Goal: Transaction & Acquisition: Download file/media

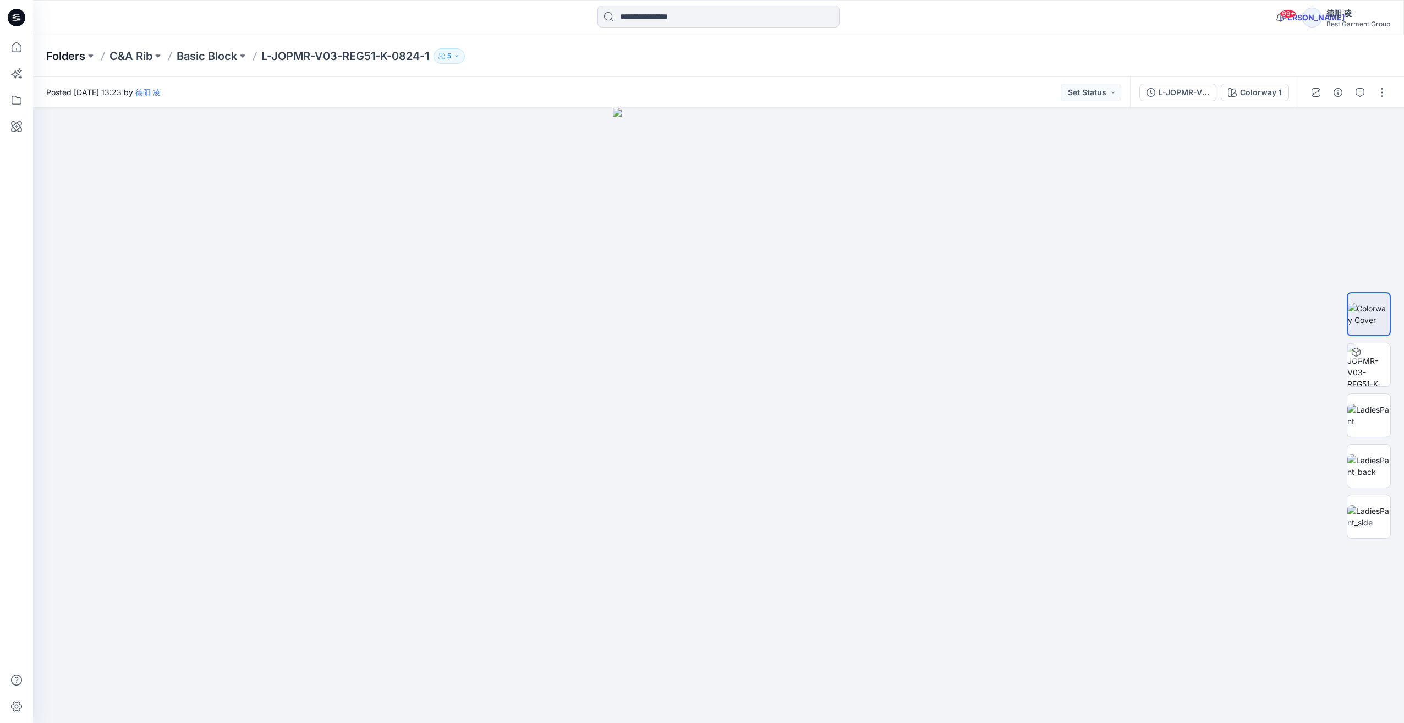
click at [64, 56] on p "Folders" at bounding box center [65, 55] width 39 height 15
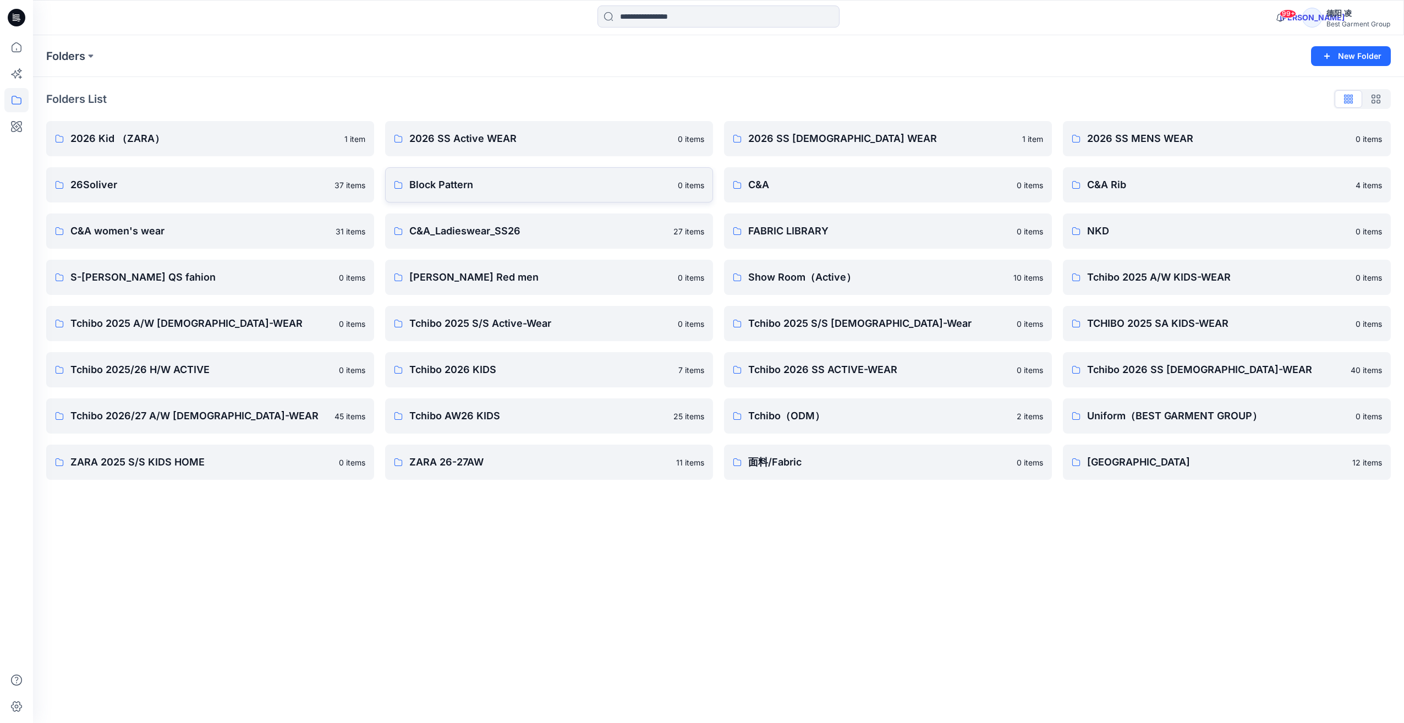
click at [469, 193] on link "Block Pattern 0 items" at bounding box center [549, 184] width 328 height 35
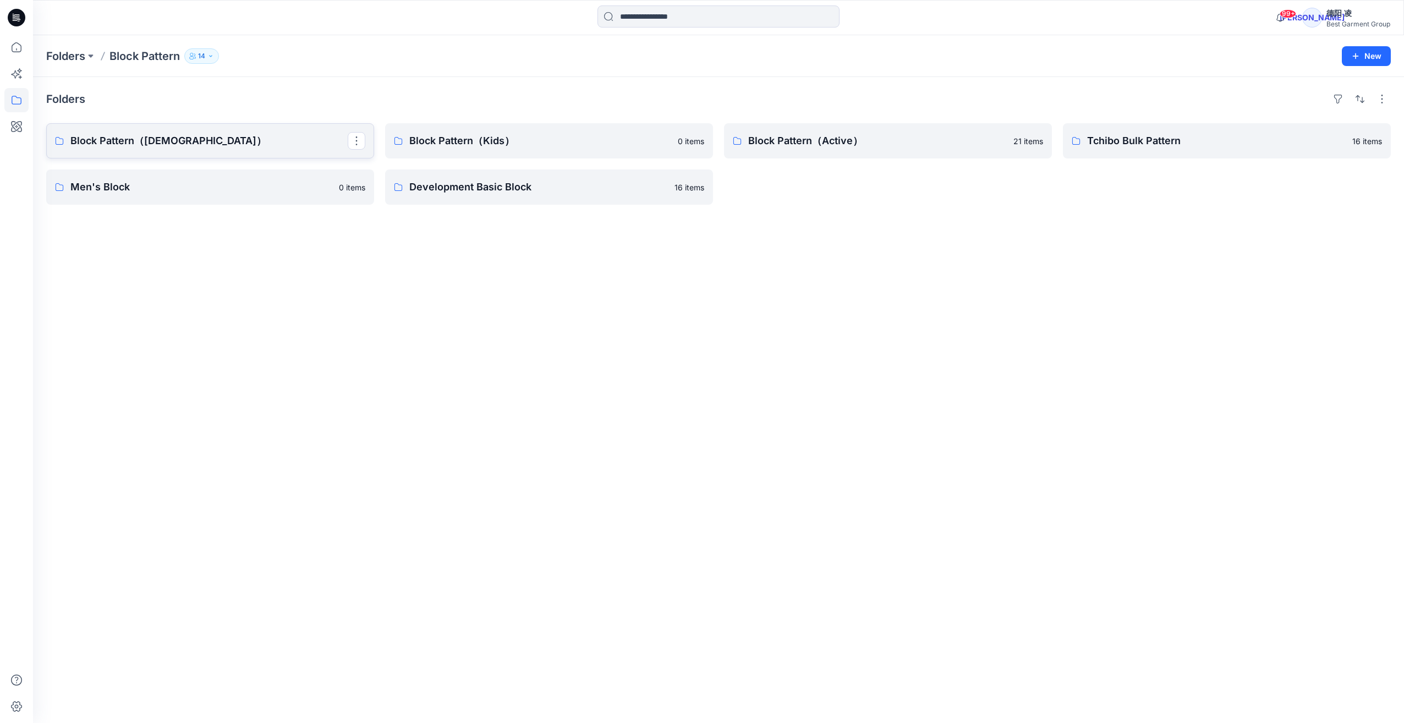
click at [216, 139] on p "Block Pattern（[DEMOGRAPHIC_DATA]）" at bounding box center [208, 140] width 277 height 15
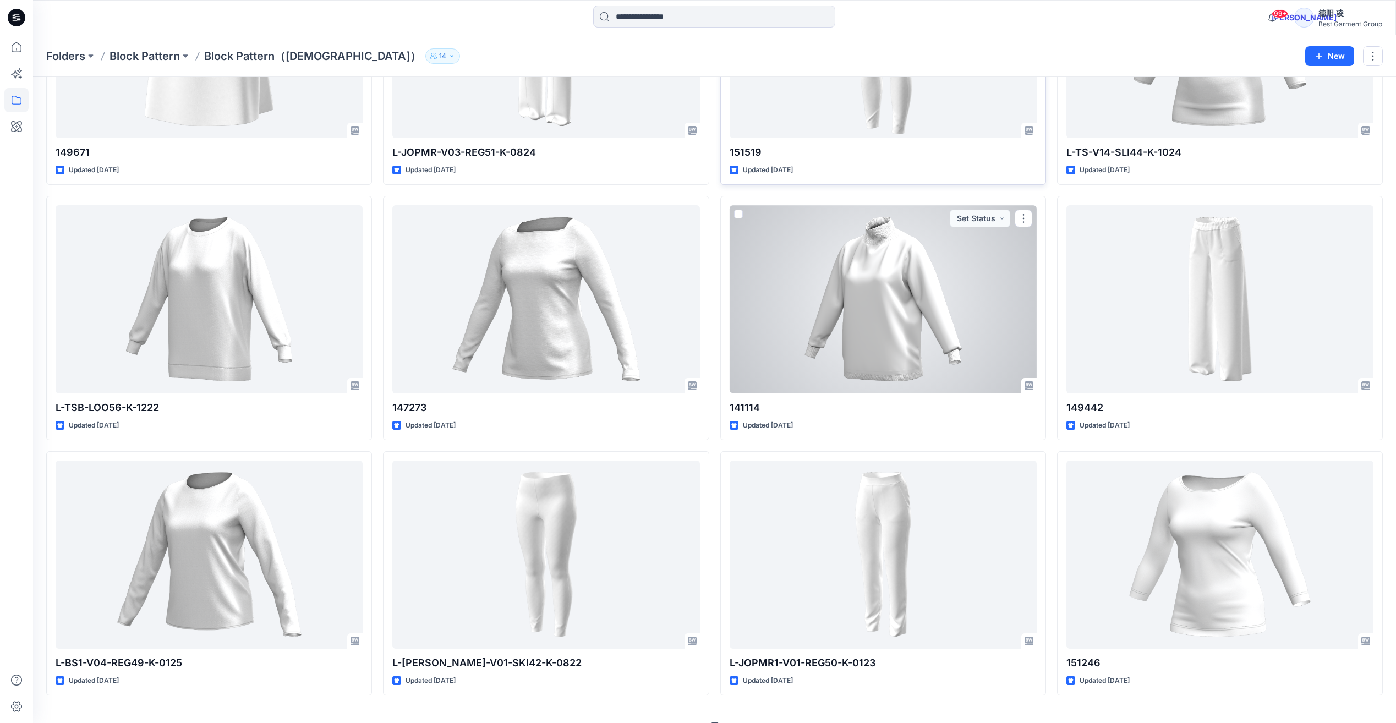
scroll to position [974, 0]
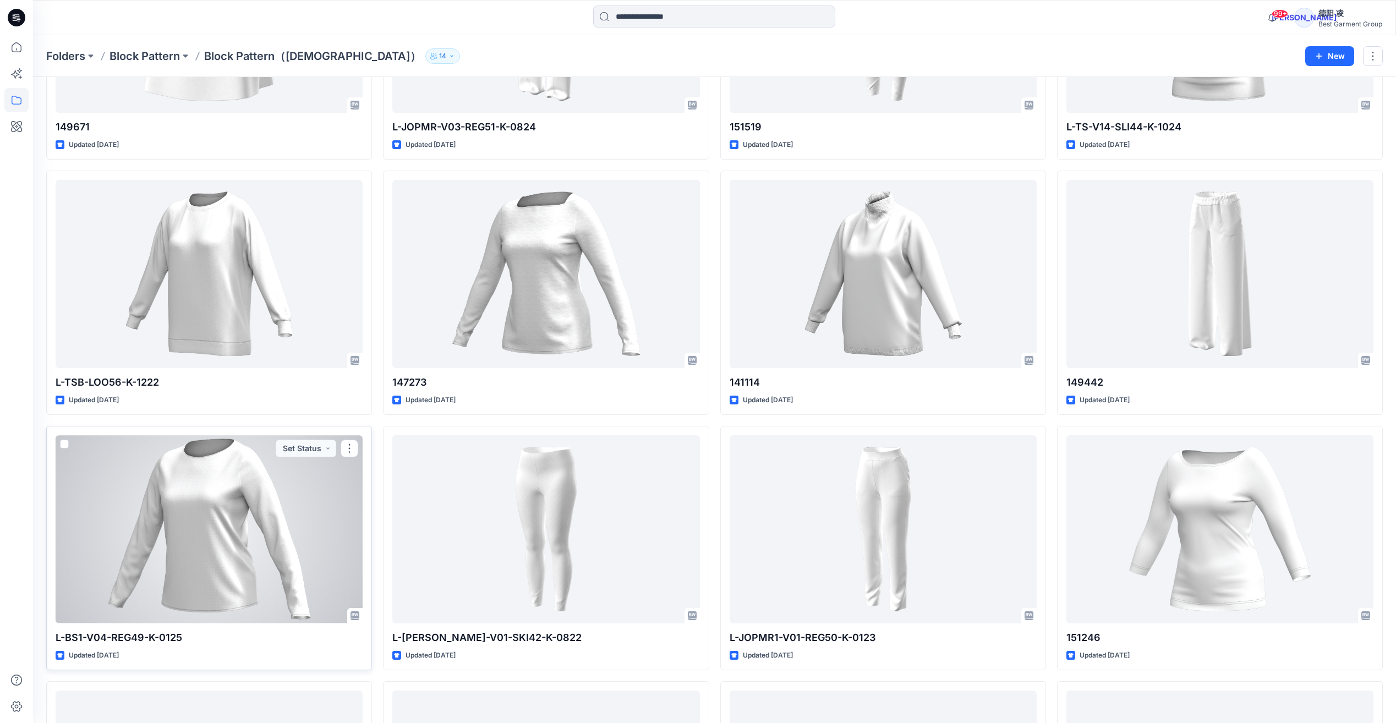
click at [287, 450] on div at bounding box center [209, 529] width 307 height 188
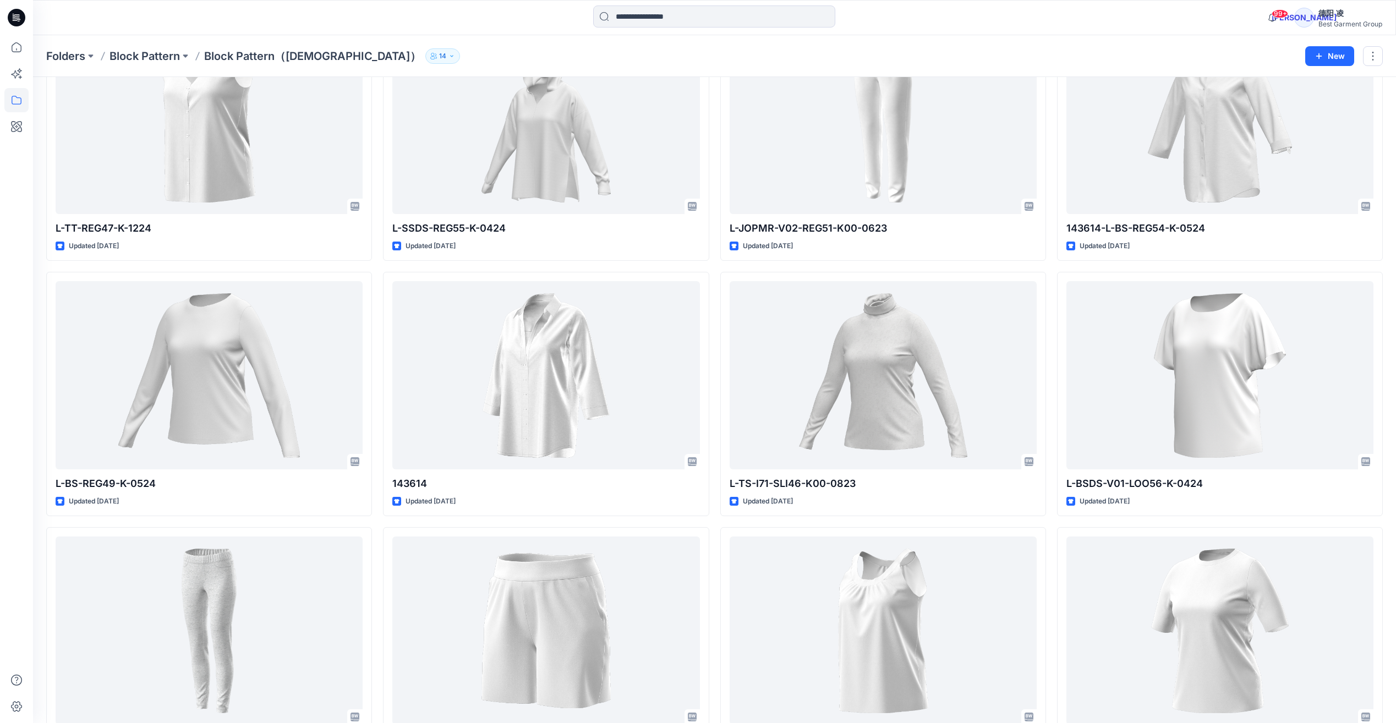
scroll to position [5519, 0]
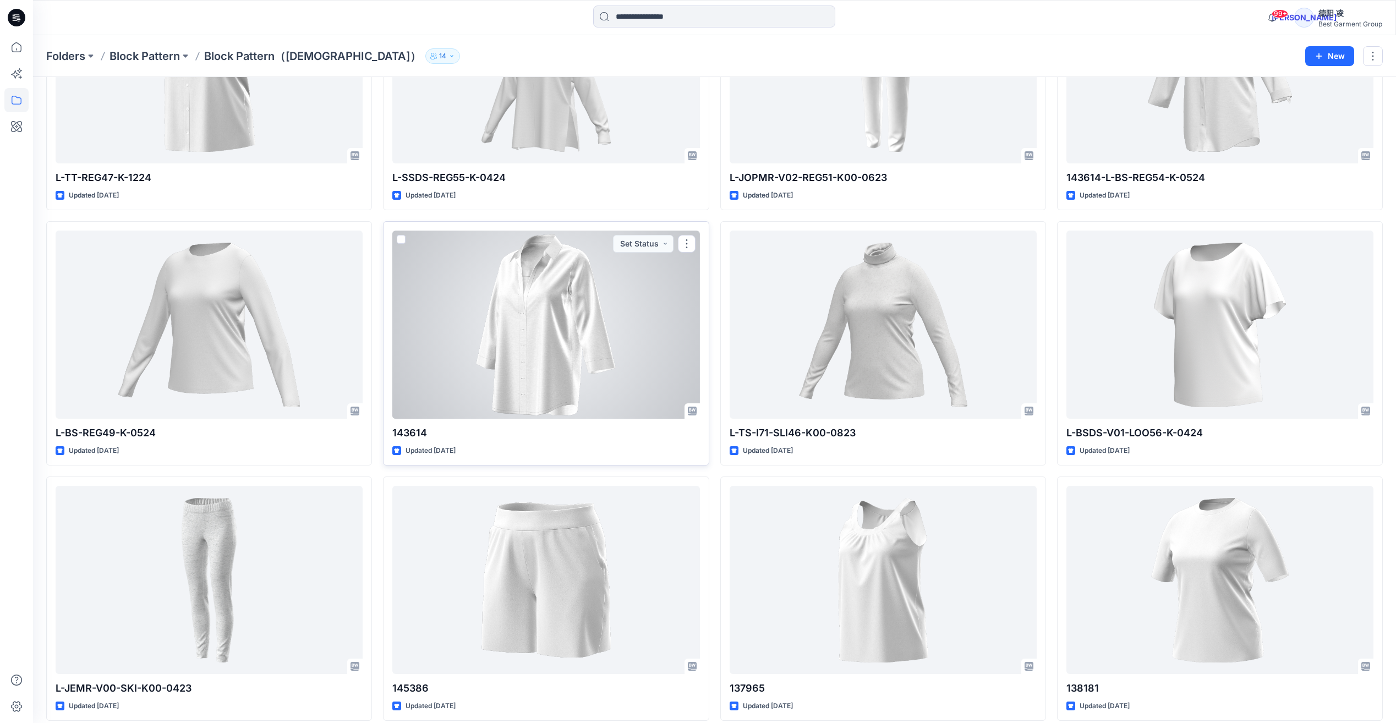
click at [549, 332] on div at bounding box center [545, 325] width 307 height 188
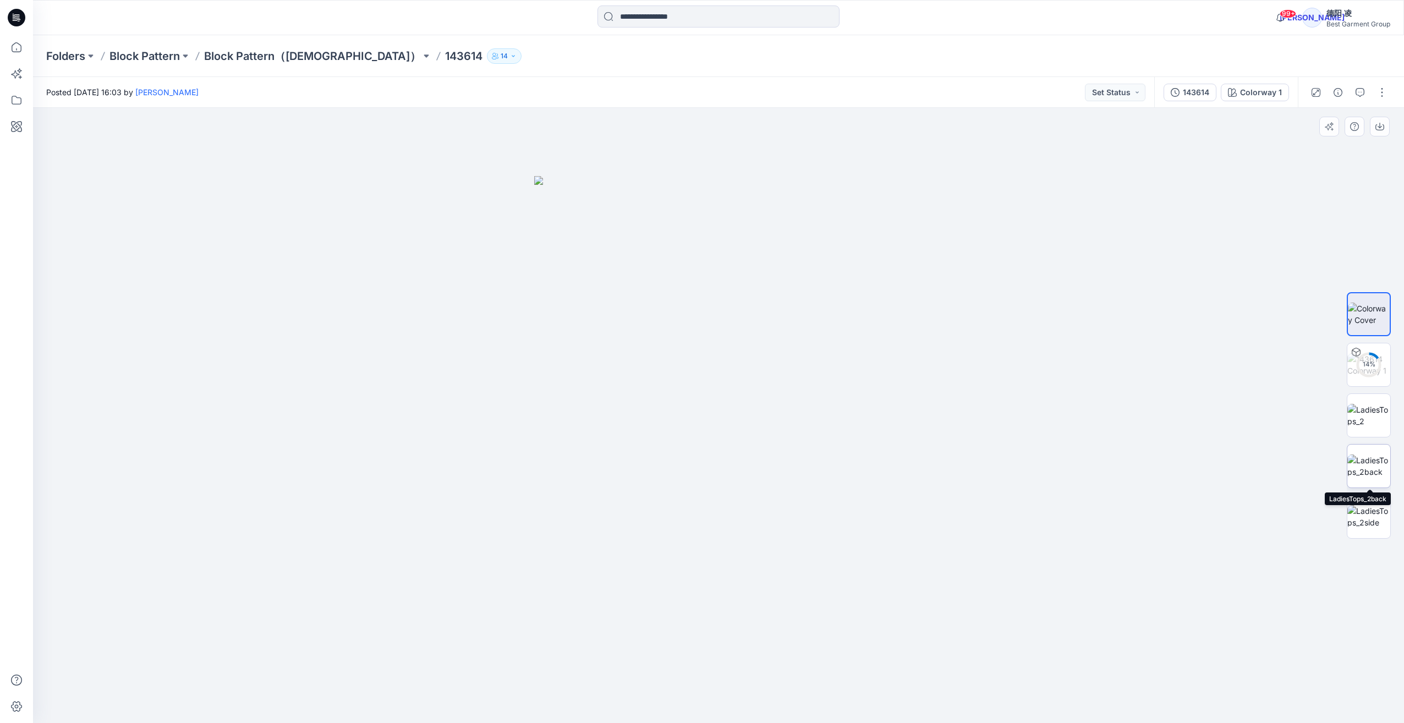
click at [927, 450] on img at bounding box center [1369, 466] width 43 height 23
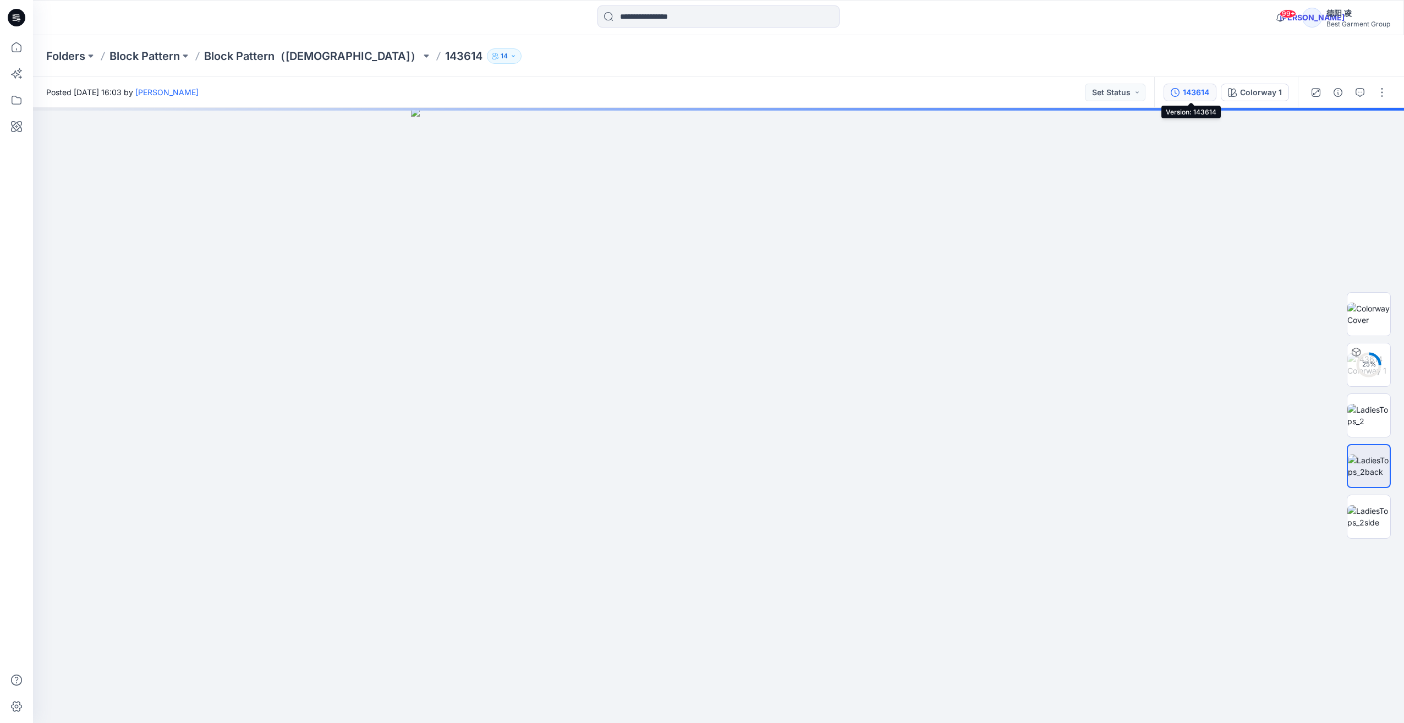
click at [927, 95] on div "143614" at bounding box center [1196, 92] width 26 height 12
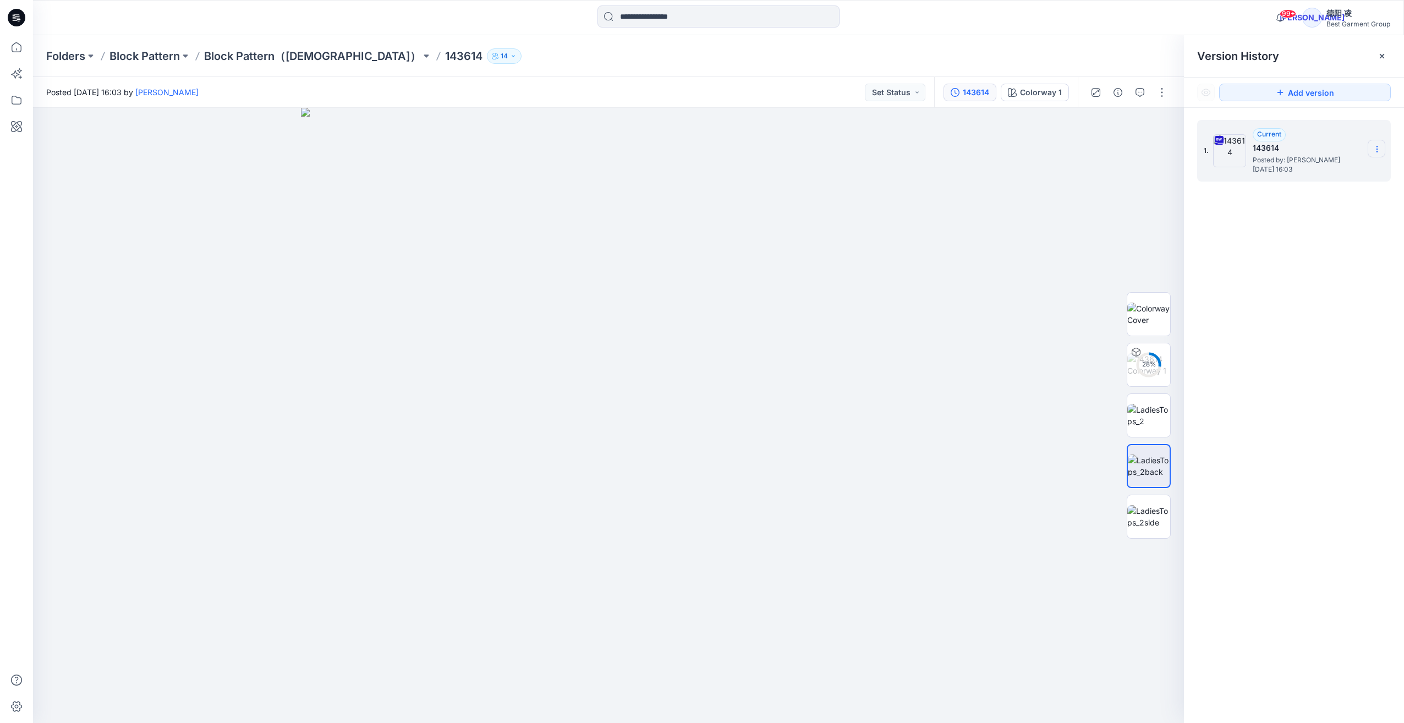
click at [927, 152] on section at bounding box center [1377, 149] width 18 height 18
click at [927, 171] on span "Download Source BW File" at bounding box center [1321, 170] width 92 height 13
